Goal: Task Accomplishment & Management: Use online tool/utility

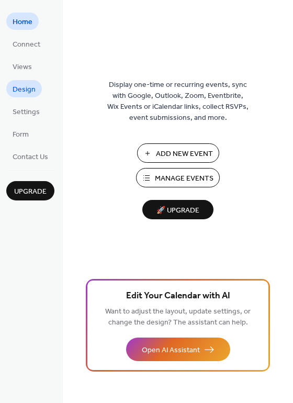
click at [29, 89] on span "Design" at bounding box center [24, 89] width 23 height 11
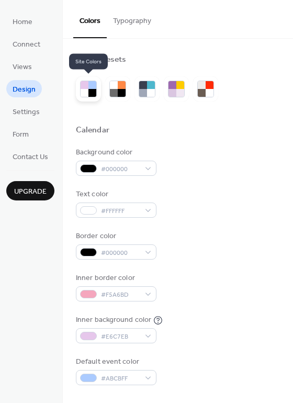
click at [87, 89] on div at bounding box center [85, 93] width 8 height 8
click at [120, 81] on div at bounding box center [122, 85] width 8 height 8
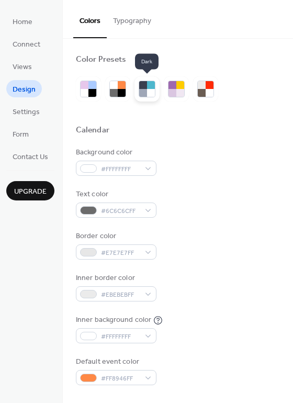
click at [148, 89] on div at bounding box center [151, 93] width 8 height 8
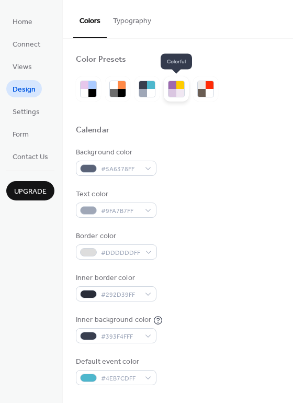
click at [178, 90] on div at bounding box center [180, 93] width 8 height 8
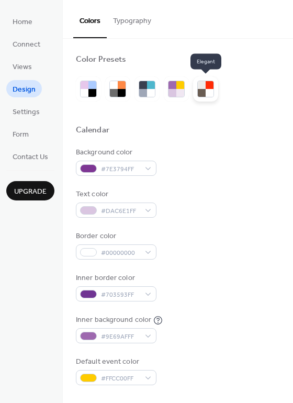
click at [208, 89] on div at bounding box center [209, 93] width 8 height 8
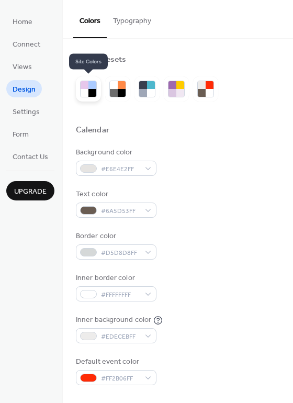
click at [93, 83] on div at bounding box center [92, 85] width 8 height 8
